Goal: Information Seeking & Learning: Learn about a topic

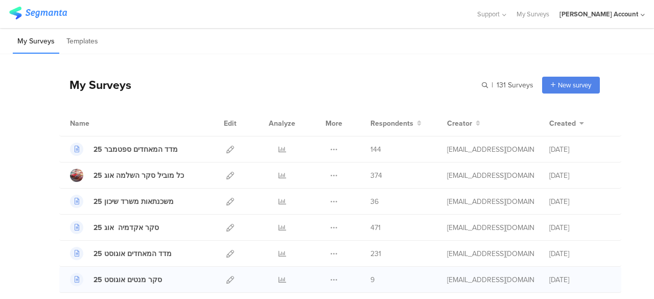
click at [370, 282] on span "9" at bounding box center [372, 279] width 4 height 11
click at [278, 151] on icon at bounding box center [282, 150] width 8 height 8
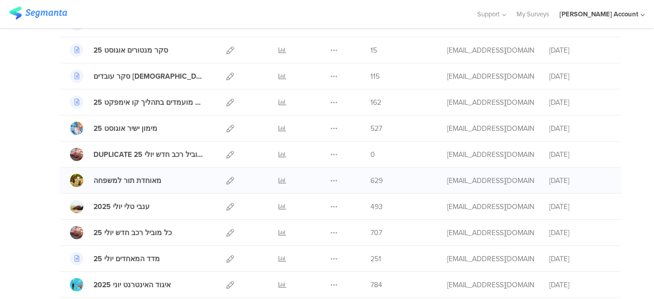
scroll to position [102, 0]
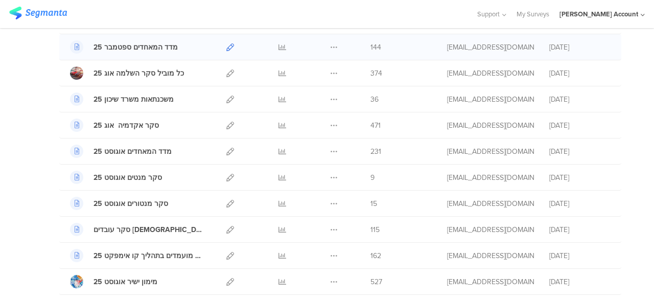
click at [226, 44] on icon at bounding box center [230, 47] width 8 height 8
click at [259, 10] on div at bounding box center [237, 14] width 457 height 17
click at [448, 8] on div at bounding box center [237, 14] width 457 height 17
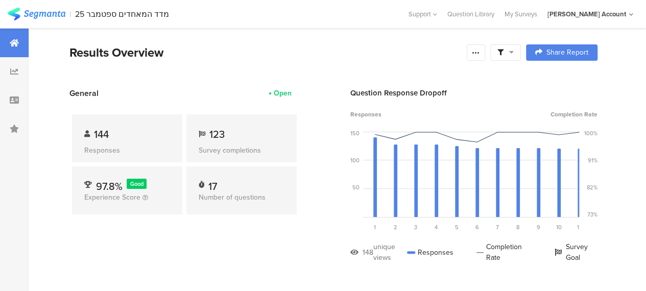
click at [520, 57] on div at bounding box center [505, 52] width 31 height 16
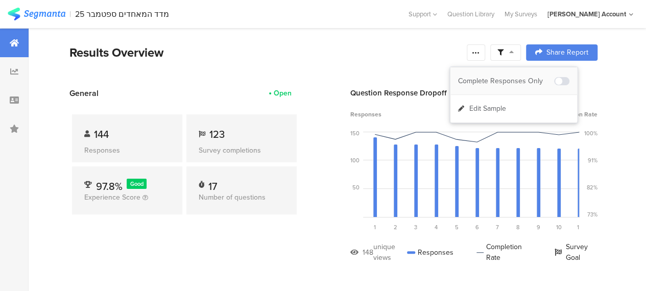
click at [517, 81] on div "Complete Responses Only" at bounding box center [506, 81] width 96 height 10
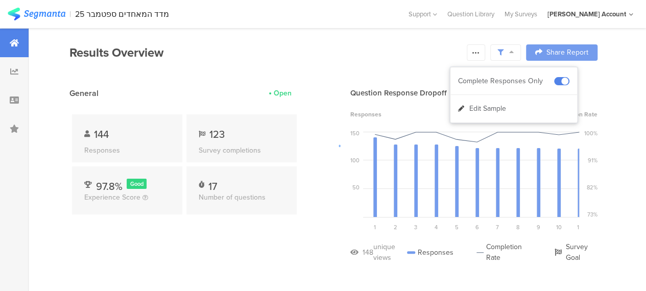
click at [270, 223] on div at bounding box center [323, 145] width 646 height 291
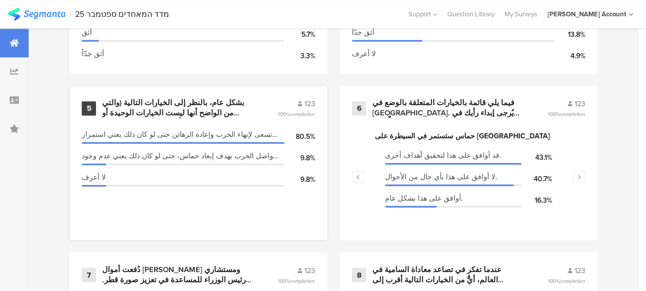
scroll to position [766, 0]
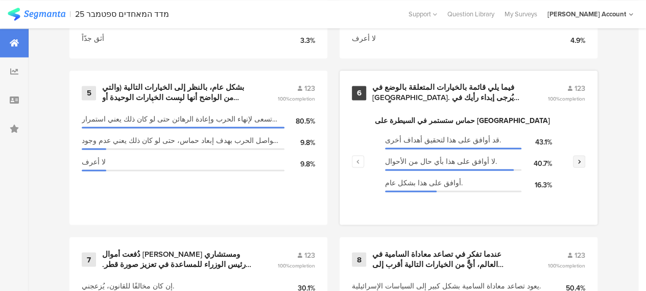
click at [581, 164] on icon "button" at bounding box center [580, 161] width 4 height 6
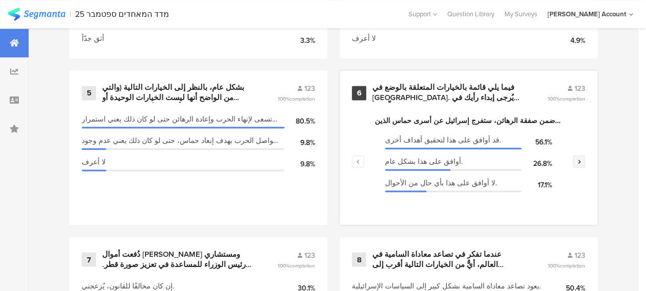
click at [581, 164] on icon "button" at bounding box center [580, 161] width 4 height 6
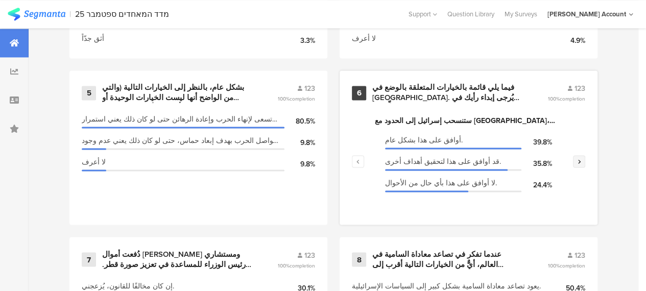
click at [581, 164] on icon "button" at bounding box center [580, 161] width 4 height 6
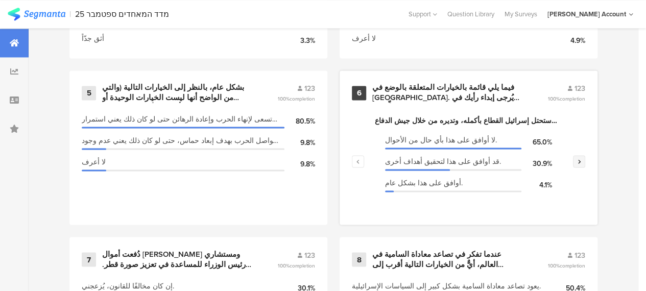
click at [581, 164] on icon "button" at bounding box center [580, 161] width 4 height 6
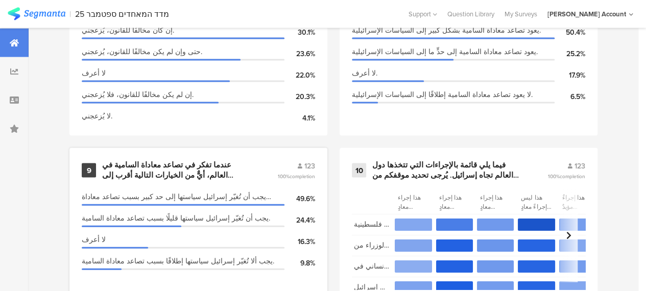
scroll to position [1072, 0]
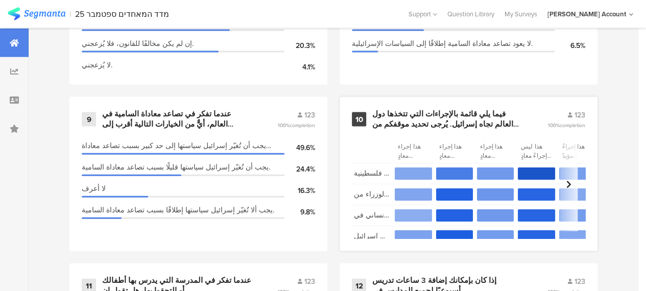
click at [407, 118] on div "فيما يلي قائمة بالإجراءات التي تتخذها دول العالم تجاه إسرائيل. يُرجى تحديد موقف…" at bounding box center [447, 119] width 151 height 20
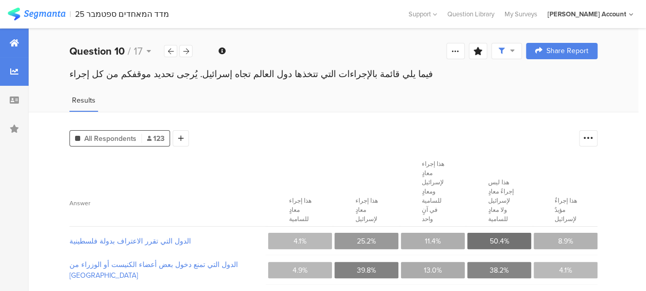
click at [16, 44] on icon at bounding box center [14, 43] width 9 height 8
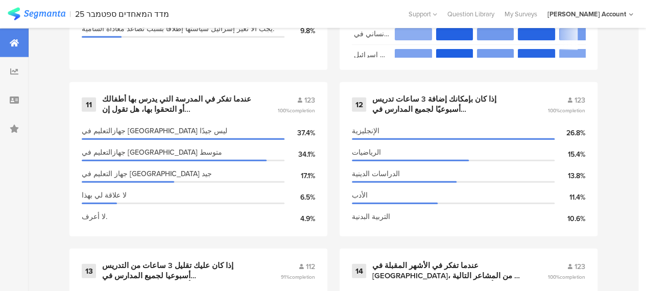
scroll to position [1277, 0]
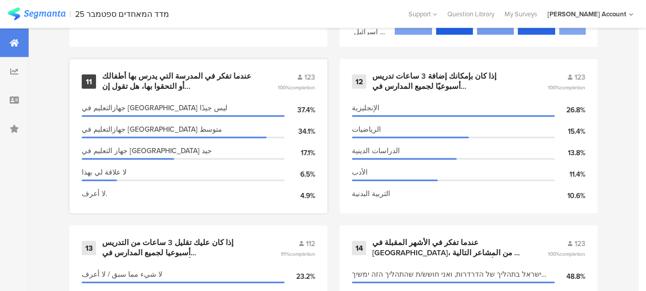
click at [163, 80] on div "عندما تفكر في المدرسة التي يدرس بها أطفالك أو التحقوا بها، هل تقول إن..." at bounding box center [177, 81] width 151 height 20
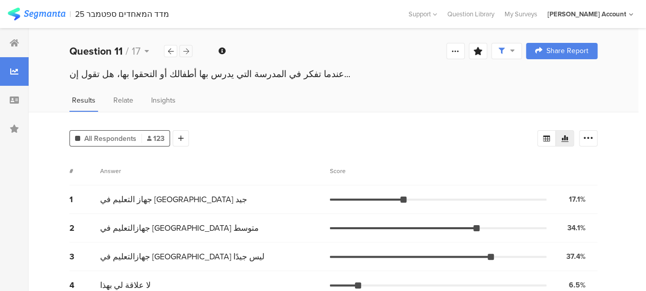
click at [184, 51] on icon at bounding box center [186, 51] width 6 height 7
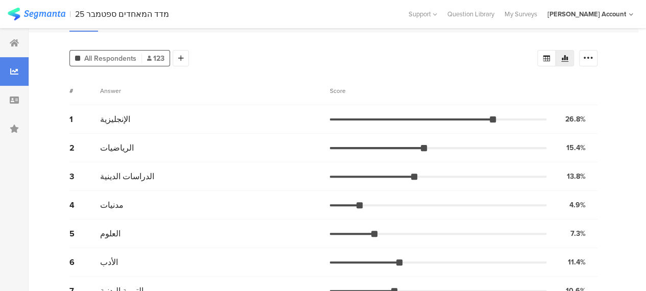
scroll to position [102, 0]
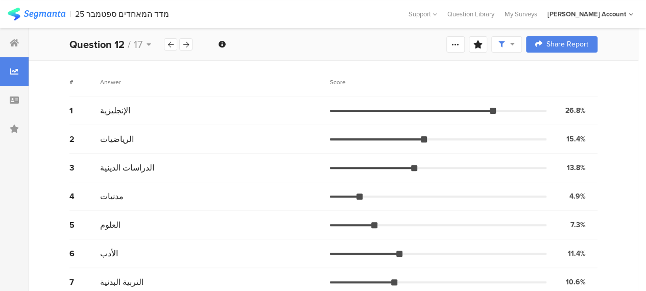
click at [109, 190] on span "مدنيات" at bounding box center [111, 196] width 23 height 12
click at [149, 194] on div "4 مدنيات 4.9% 6 votes" at bounding box center [333, 196] width 528 height 29
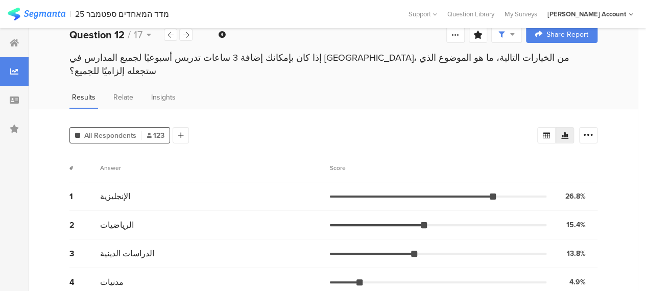
scroll to position [0, 0]
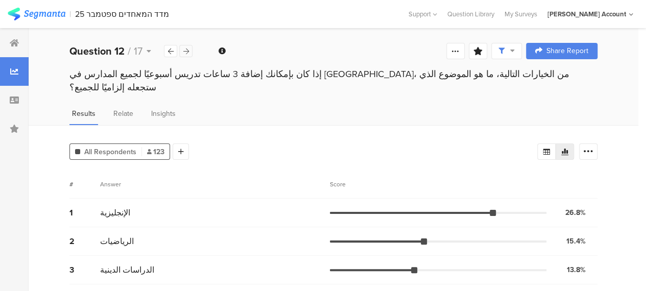
click at [188, 52] on icon at bounding box center [186, 51] width 6 height 7
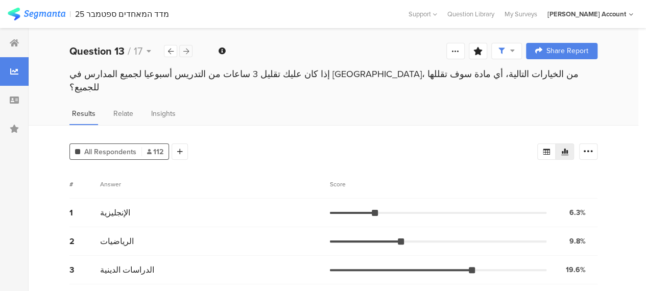
click at [184, 53] on icon at bounding box center [186, 51] width 6 height 7
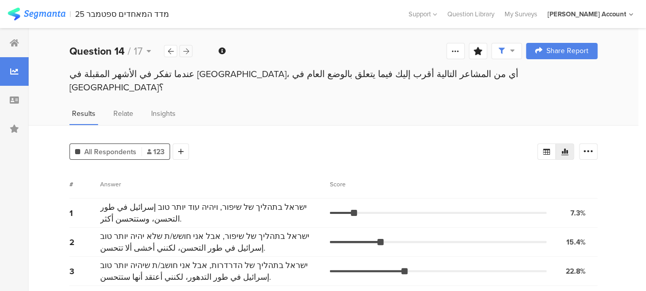
click at [185, 50] on icon at bounding box center [186, 51] width 6 height 7
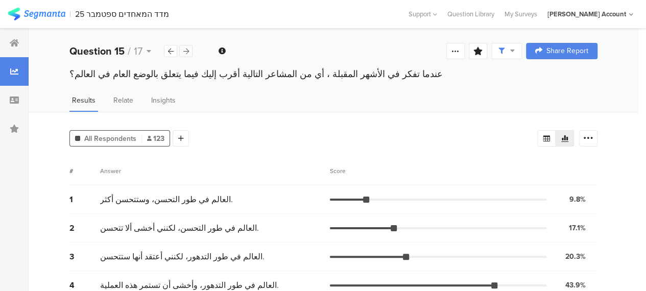
click at [185, 50] on icon at bounding box center [186, 51] width 6 height 7
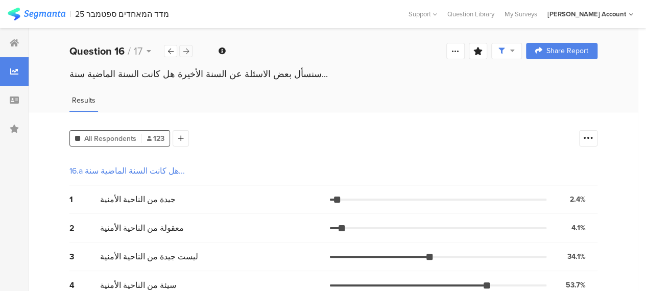
click at [185, 52] on icon at bounding box center [186, 51] width 6 height 7
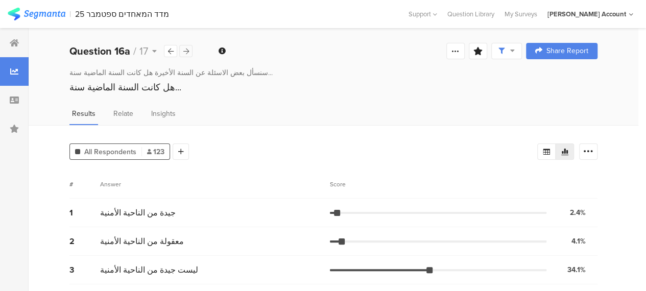
click at [187, 49] on icon at bounding box center [186, 51] width 6 height 7
click at [171, 50] on icon at bounding box center [171, 51] width 6 height 7
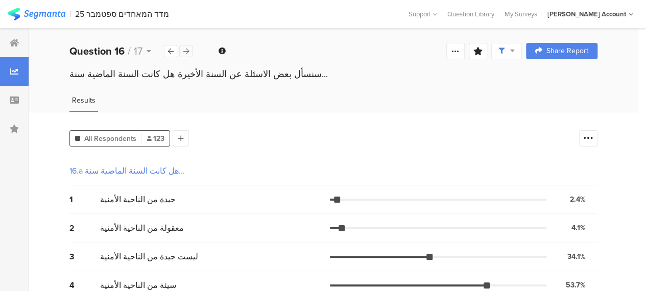
click at [186, 51] on icon at bounding box center [186, 51] width 6 height 7
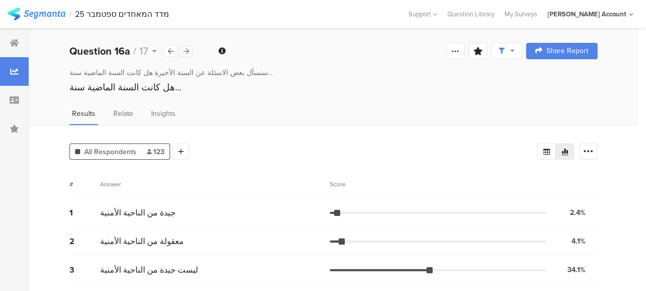
click at [186, 51] on icon at bounding box center [186, 51] width 6 height 7
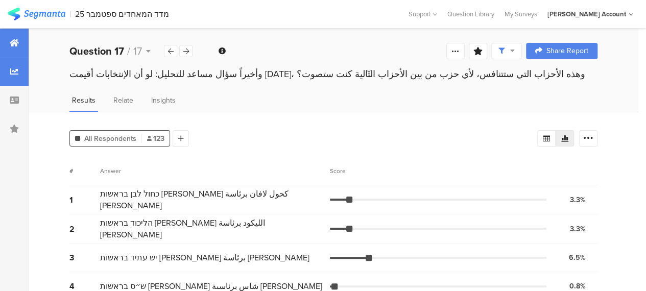
click at [17, 42] on icon at bounding box center [14, 43] width 9 height 8
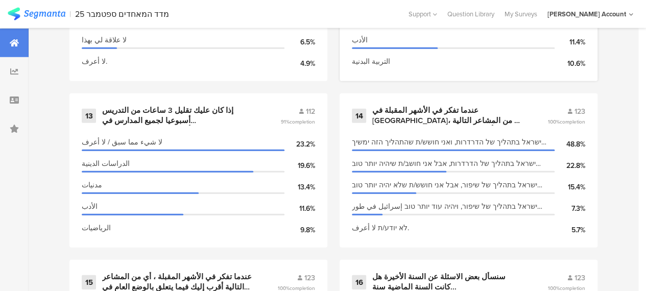
scroll to position [1532, 0]
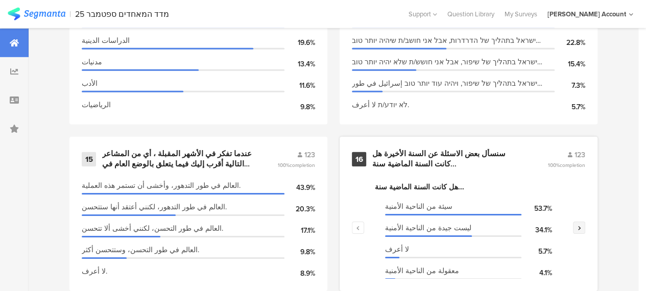
click at [581, 231] on icon "button" at bounding box center [580, 228] width 4 height 6
click at [391, 161] on div "سنسأل بعض الاسئلة عن السنة الأخيرة هل كانت السنة الماضية سنة..." at bounding box center [447, 159] width 151 height 20
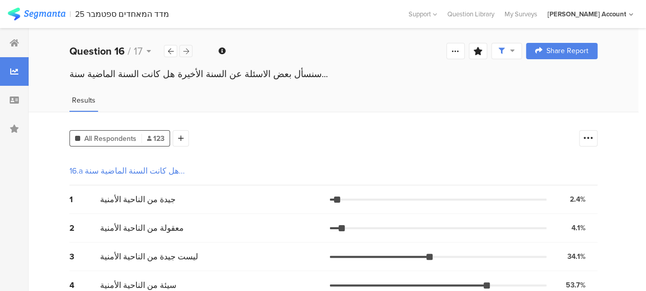
click at [188, 50] on icon at bounding box center [186, 51] width 6 height 7
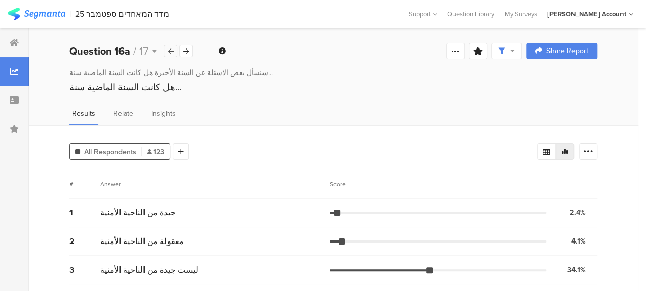
click at [169, 49] on icon at bounding box center [171, 51] width 6 height 7
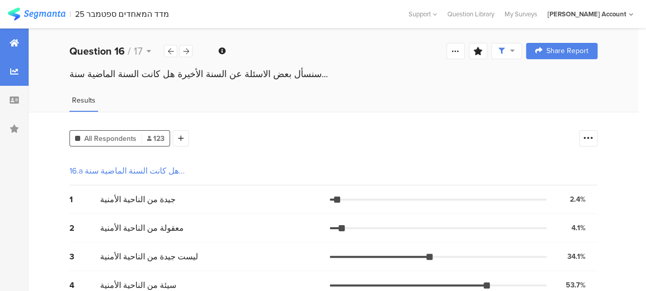
click at [16, 40] on icon at bounding box center [14, 43] width 9 height 8
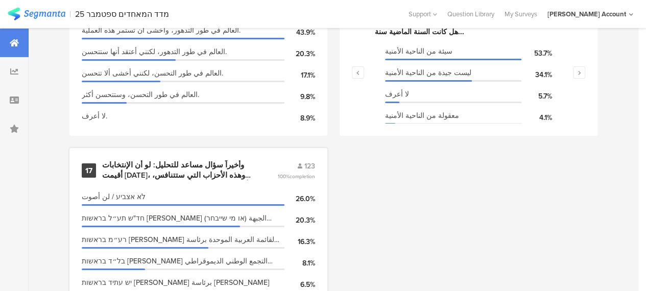
scroll to position [1726, 0]
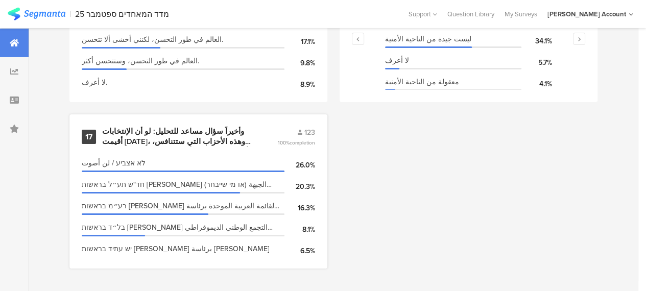
click at [187, 133] on div "وأخيراً سؤال مساعد للتحليل: لو أن الإنتخابات أقيمت اليوم، وهذه الأحزاب التي ستت…" at bounding box center [177, 137] width 151 height 20
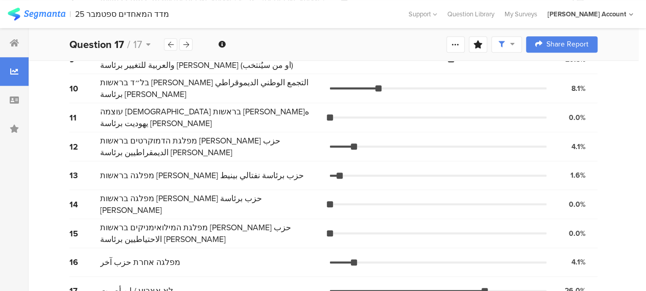
scroll to position [387, 0]
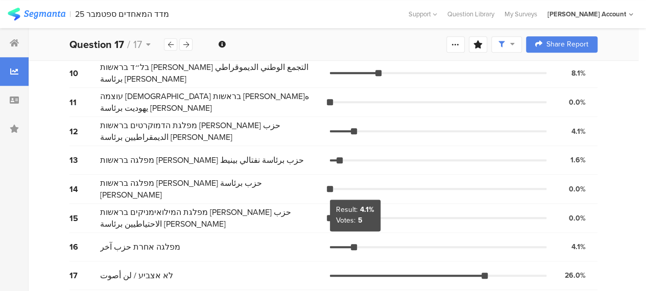
click at [357, 244] on div at bounding box center [354, 247] width 6 height 6
click at [341, 237] on div "16 מפלגה אחרת حزب آخر 4.1% 5 votes" at bounding box center [333, 247] width 528 height 29
click at [293, 233] on div "16 מפלגה אחרת حزب آخر 4.1% 5 votes" at bounding box center [333, 247] width 528 height 29
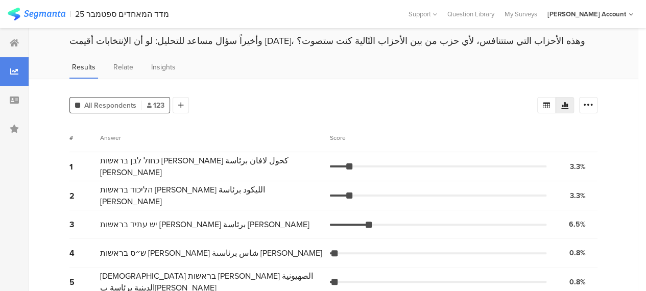
scroll to position [0, 0]
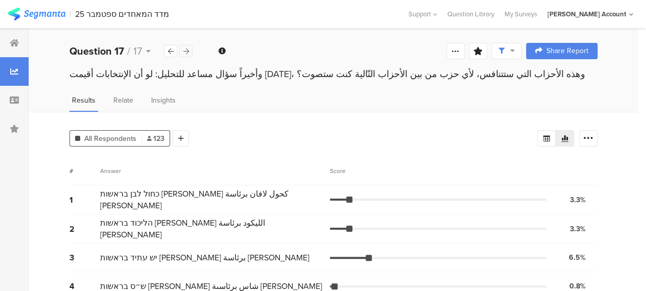
click at [185, 51] on icon at bounding box center [186, 51] width 6 height 7
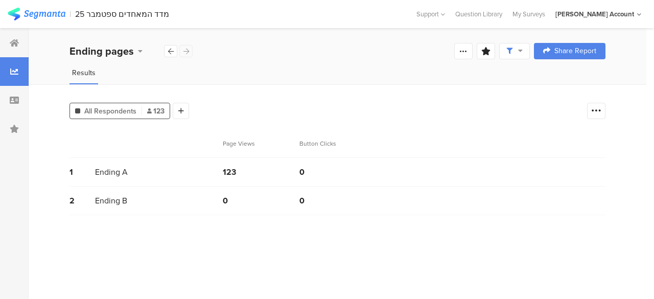
click at [185, 51] on div "Ending pages" at bounding box center [131, 50] width 124 height 15
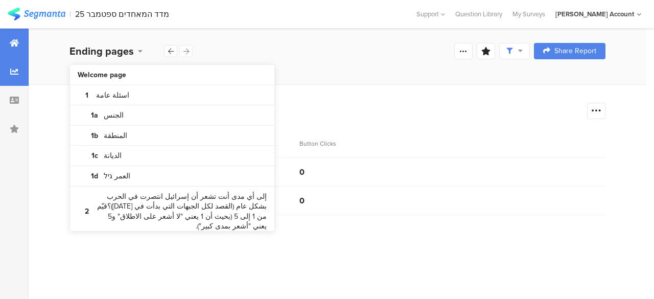
click at [12, 39] on icon at bounding box center [14, 43] width 9 height 8
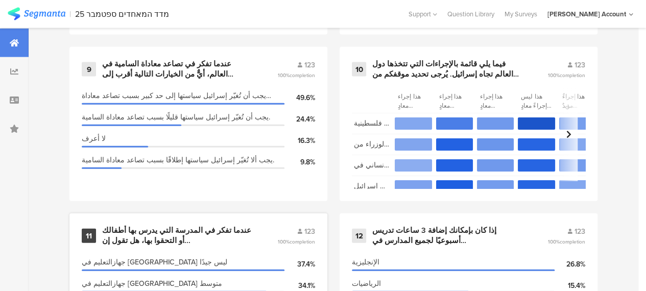
scroll to position [1226, 0]
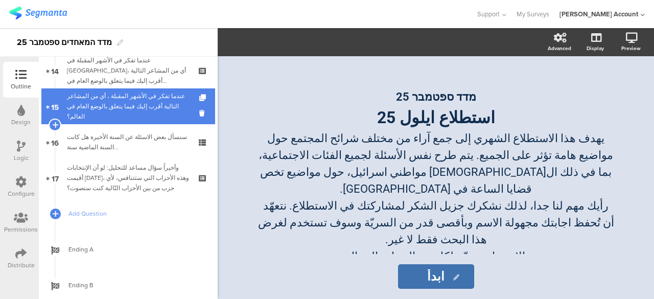
scroll to position [536, 0]
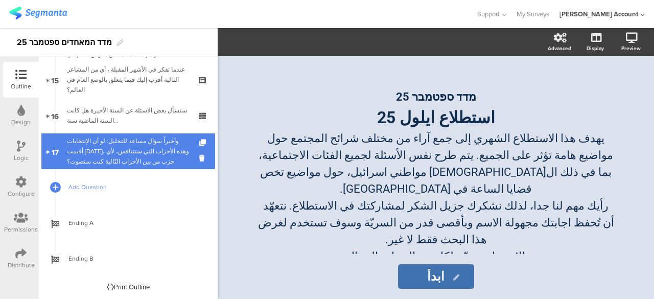
click at [149, 142] on div "وأخيراً سؤال مساعد للتحليل: لو أن الإنتخابات أقيمت [DATE]، وهذه الأحزاب التي ست…" at bounding box center [128, 151] width 122 height 31
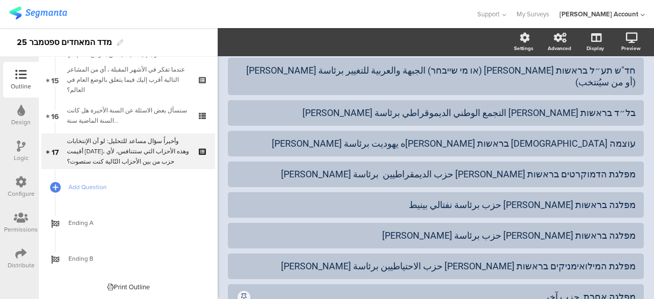
scroll to position [459, 0]
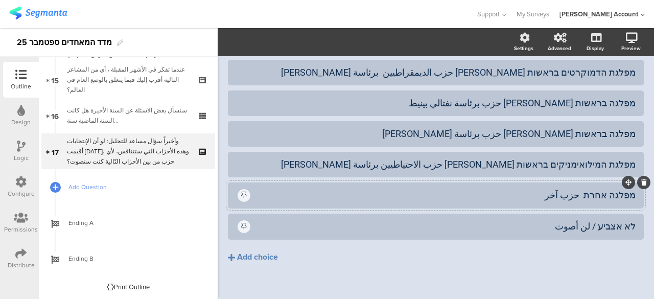
click at [342, 189] on div "מפלגה אחרת حزب آخر" at bounding box center [444, 195] width 384 height 12
click at [313, 42] on icon "button" at bounding box center [308, 42] width 10 height 8
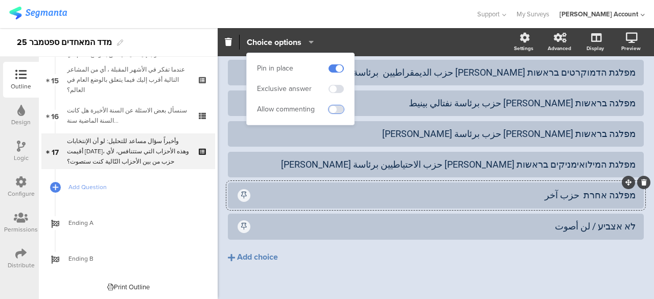
click at [339, 108] on span at bounding box center [335, 109] width 15 height 8
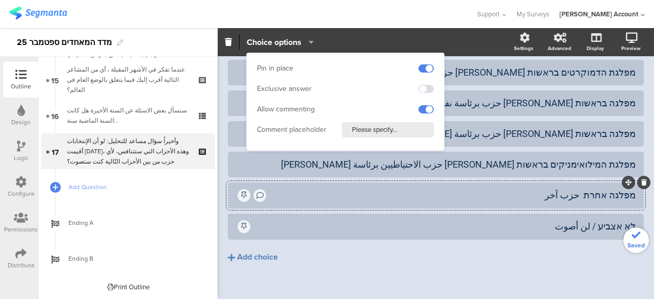
click at [363, 282] on div "כחול לבן בראשות בני גנץ كحول لافان برئاسة بيني غانتس הליכוד בראשות בנימין נתניה…" at bounding box center [436, 8] width 416 height 595
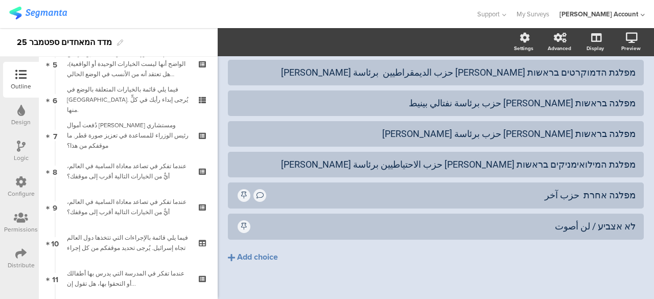
scroll to position [0, 0]
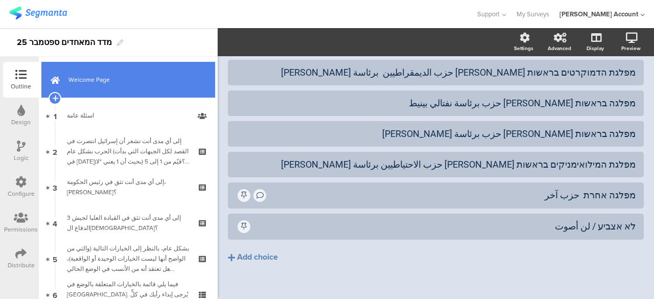
click at [134, 80] on span "Welcome Page" at bounding box center [133, 80] width 131 height 10
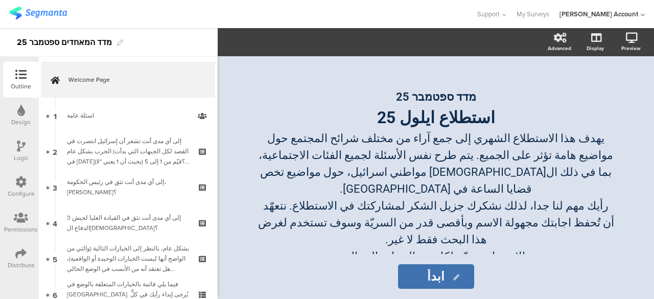
click at [331, 7] on div at bounding box center [237, 14] width 457 height 17
click at [181, 44] on div "מדד המאחדים ספטמבר 25" at bounding box center [109, 42] width 218 height 29
